Goal: Transaction & Acquisition: Download file/media

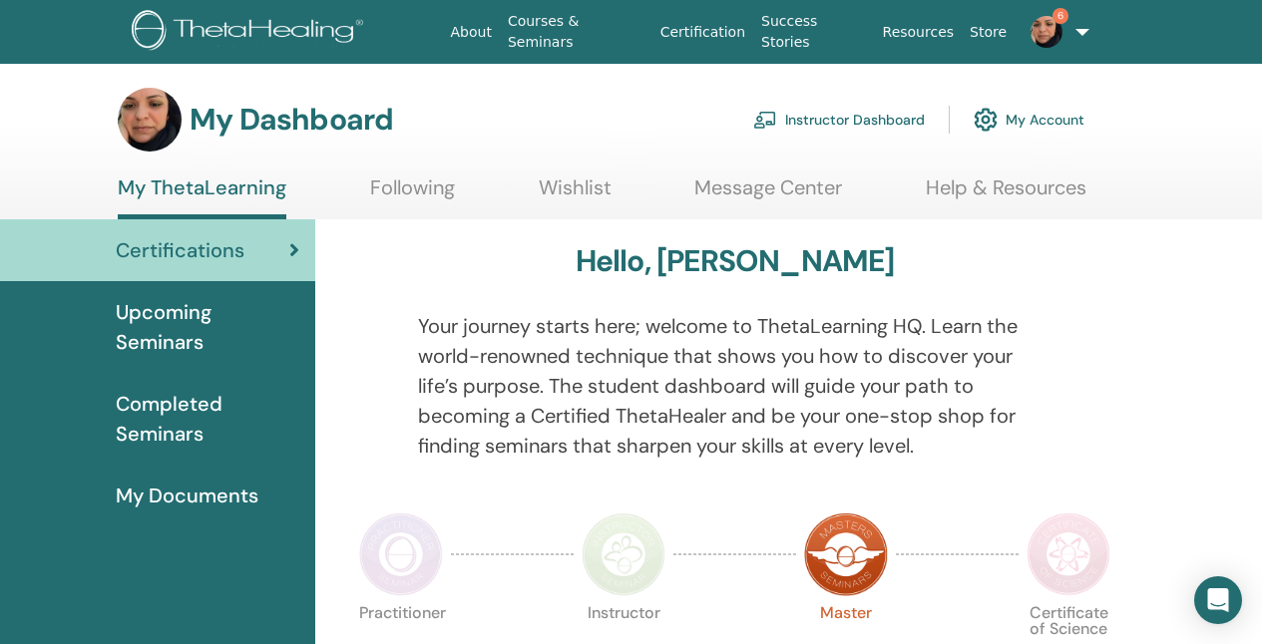
click at [876, 123] on link "Instructor Dashboard" at bounding box center [839, 120] width 172 height 44
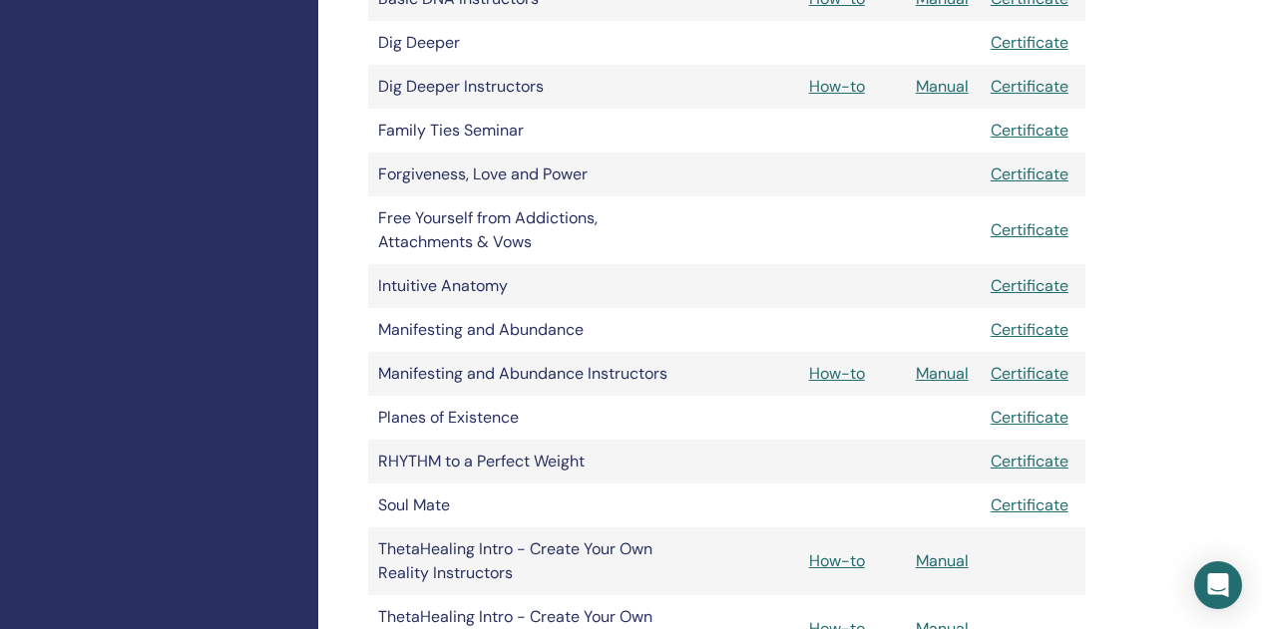
scroll to position [652, 1]
click at [926, 370] on link "Manual" at bounding box center [941, 372] width 53 height 21
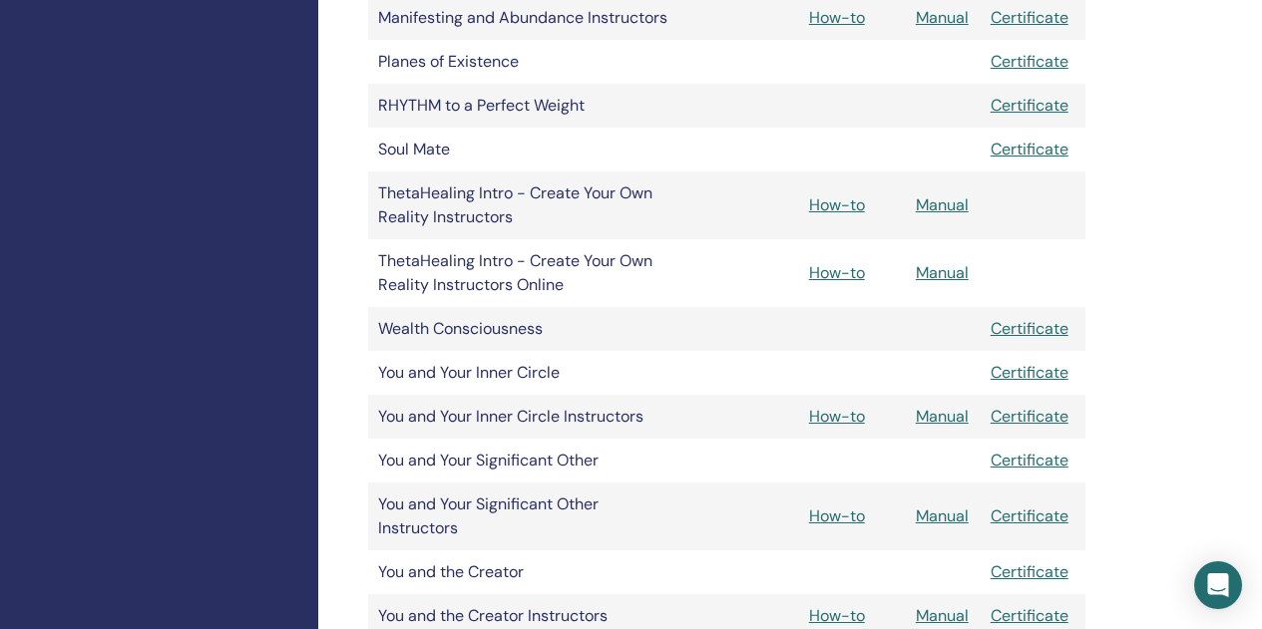
scroll to position [999, 1]
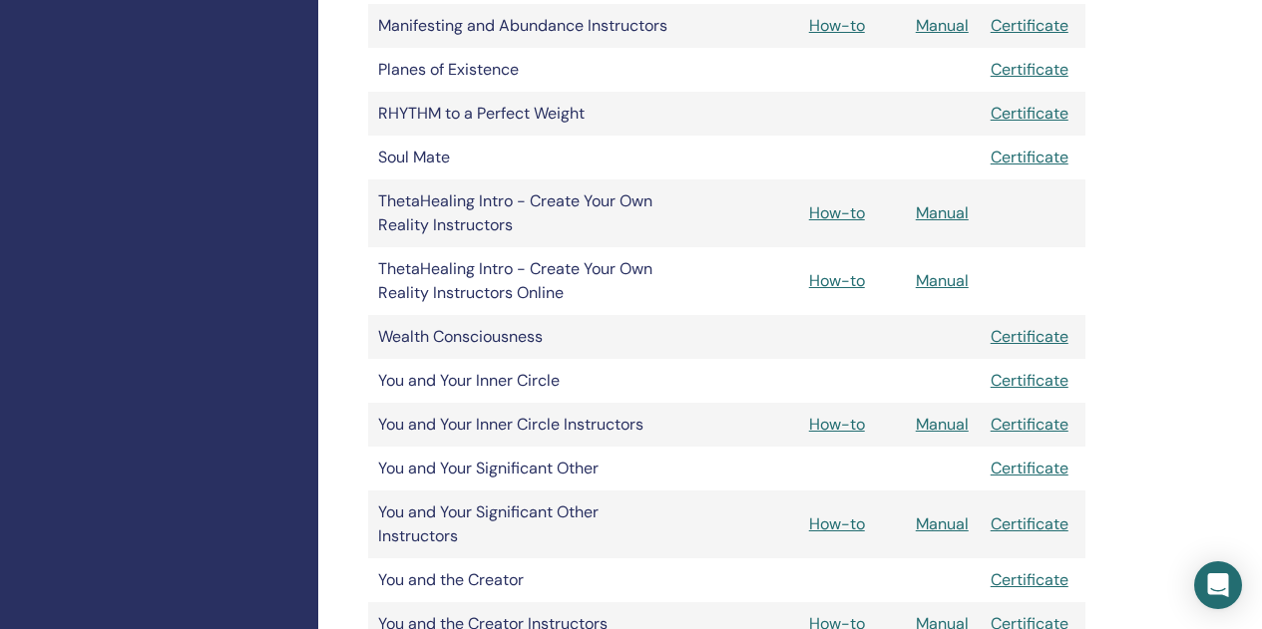
click at [958, 274] on link "Manual" at bounding box center [941, 280] width 53 height 21
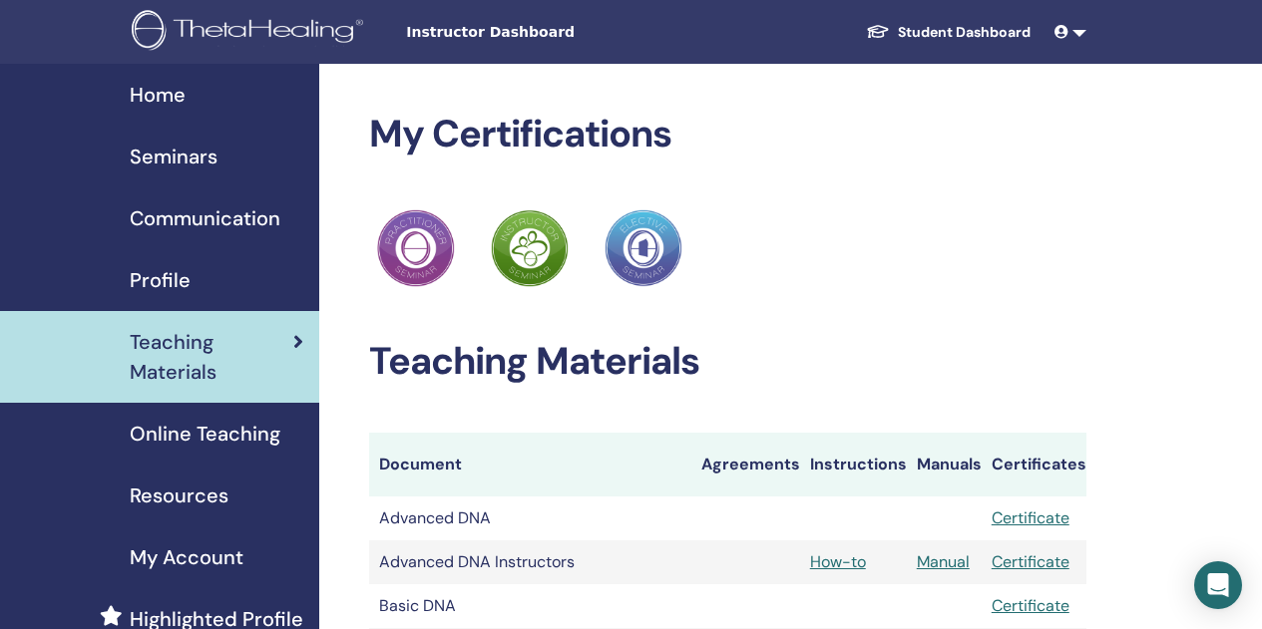
scroll to position [999, 1]
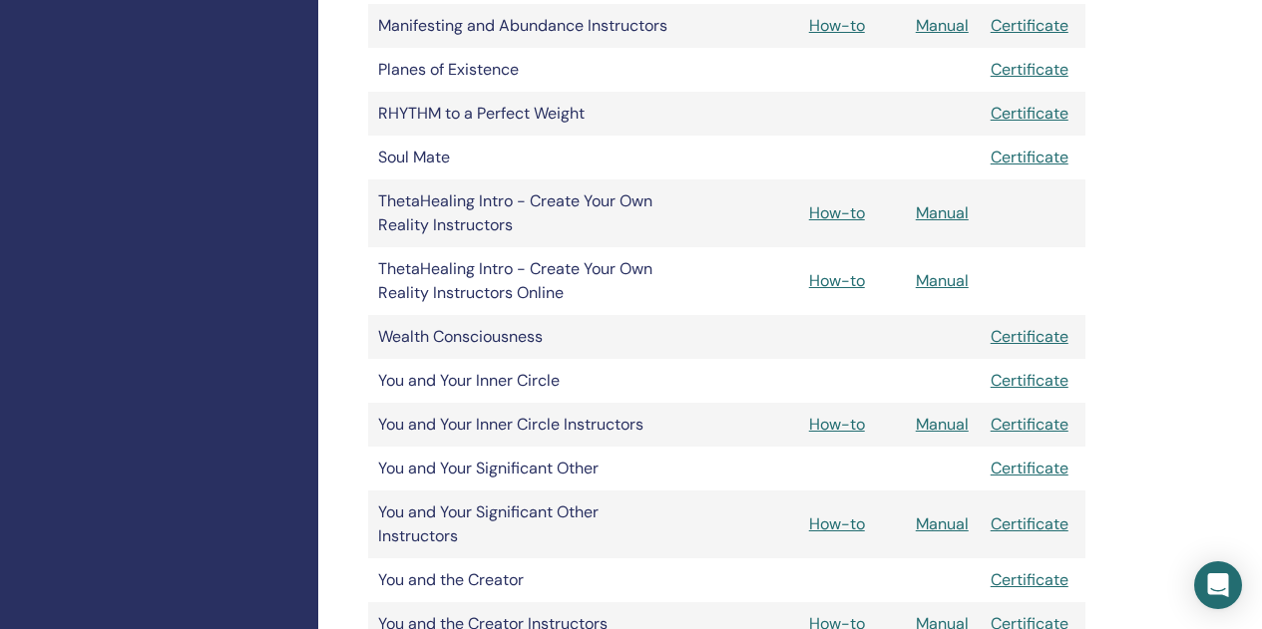
click at [956, 209] on link "Manual" at bounding box center [941, 212] width 53 height 21
